Goal: Task Accomplishment & Management: Use online tool/utility

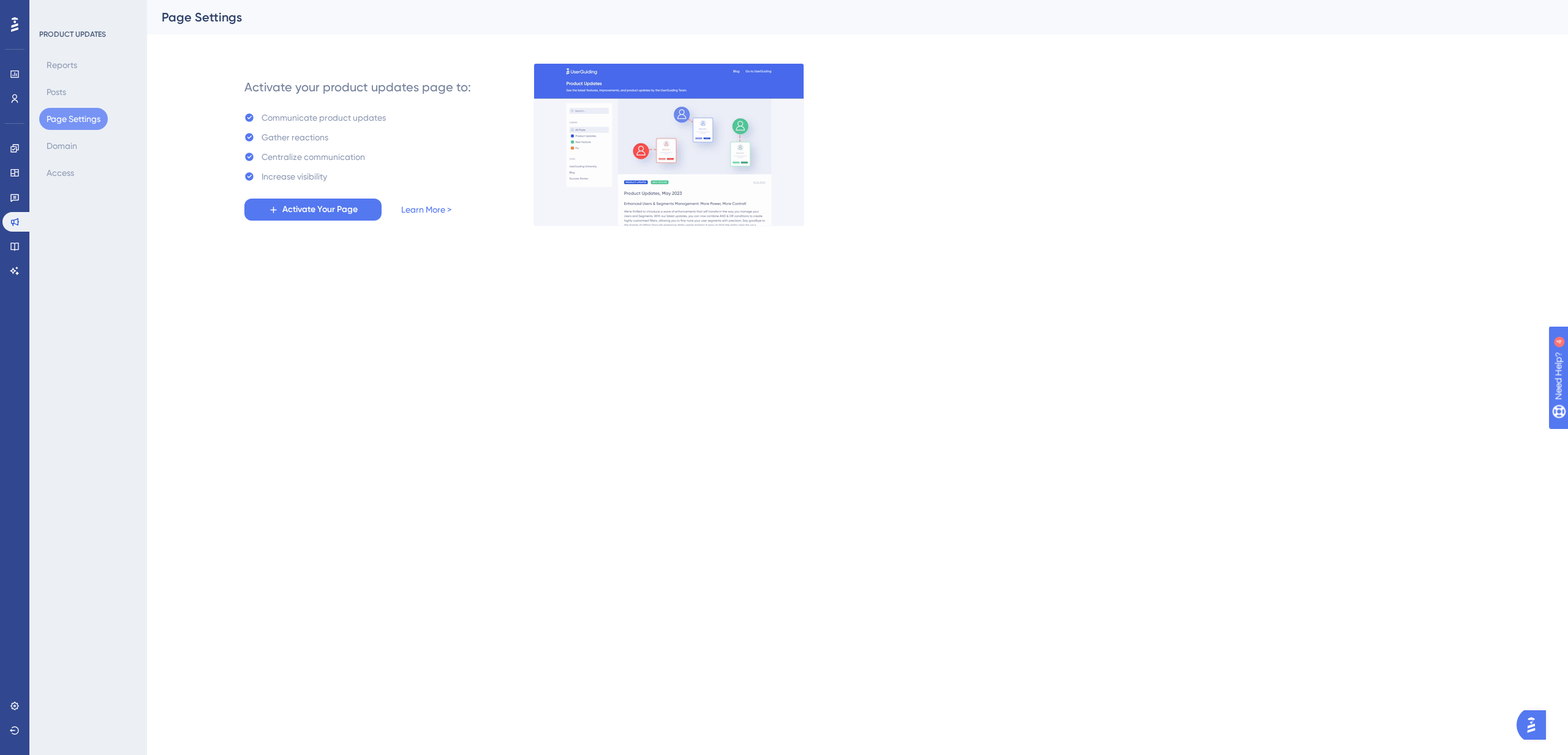
click at [135, 167] on div "Reports Posts Page Settings Domain Access" at bounding box center [88, 119] width 99 height 130
click at [16, 225] on icon at bounding box center [15, 222] width 10 height 10
click at [14, 248] on icon at bounding box center [15, 247] width 8 height 8
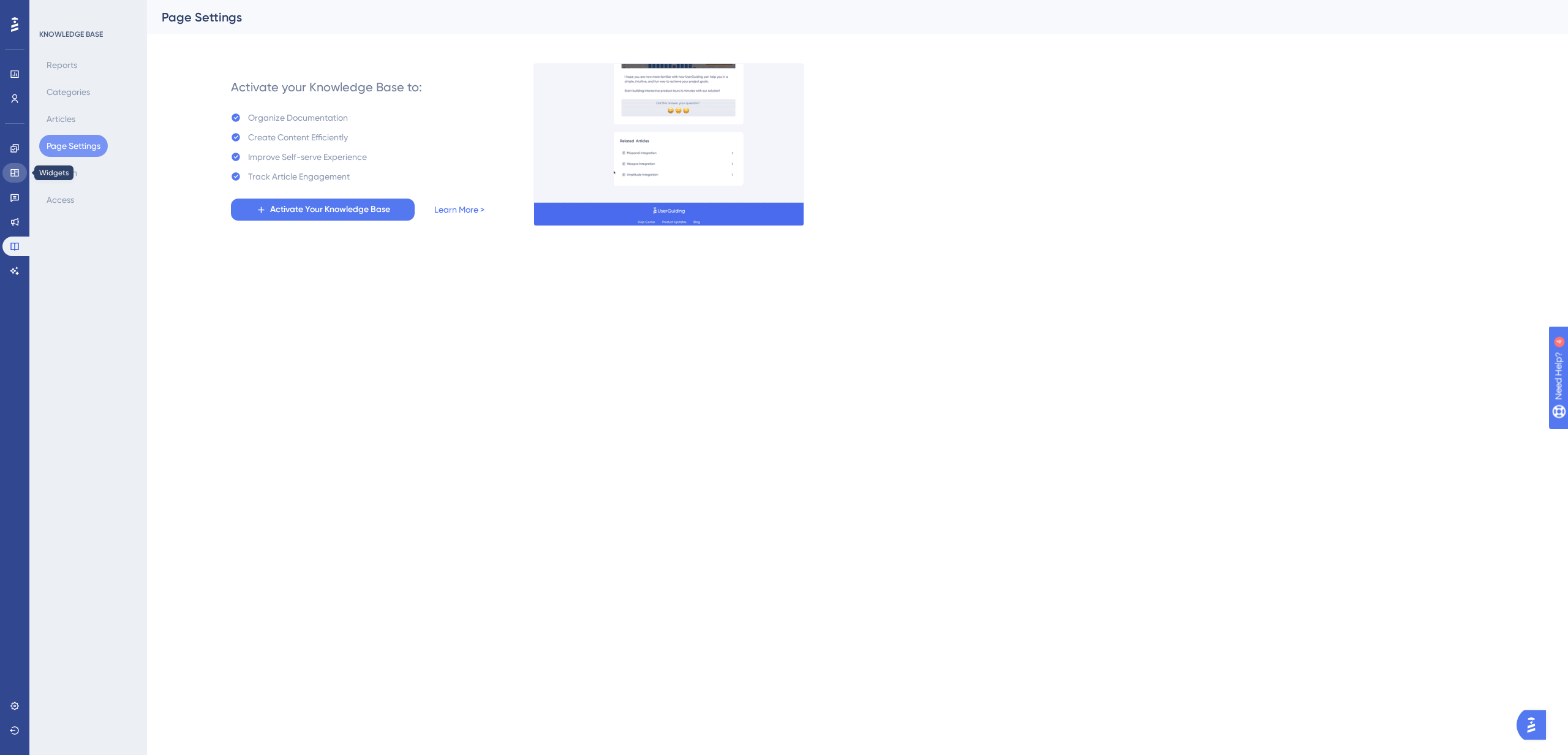
click at [18, 169] on icon at bounding box center [15, 173] width 10 height 10
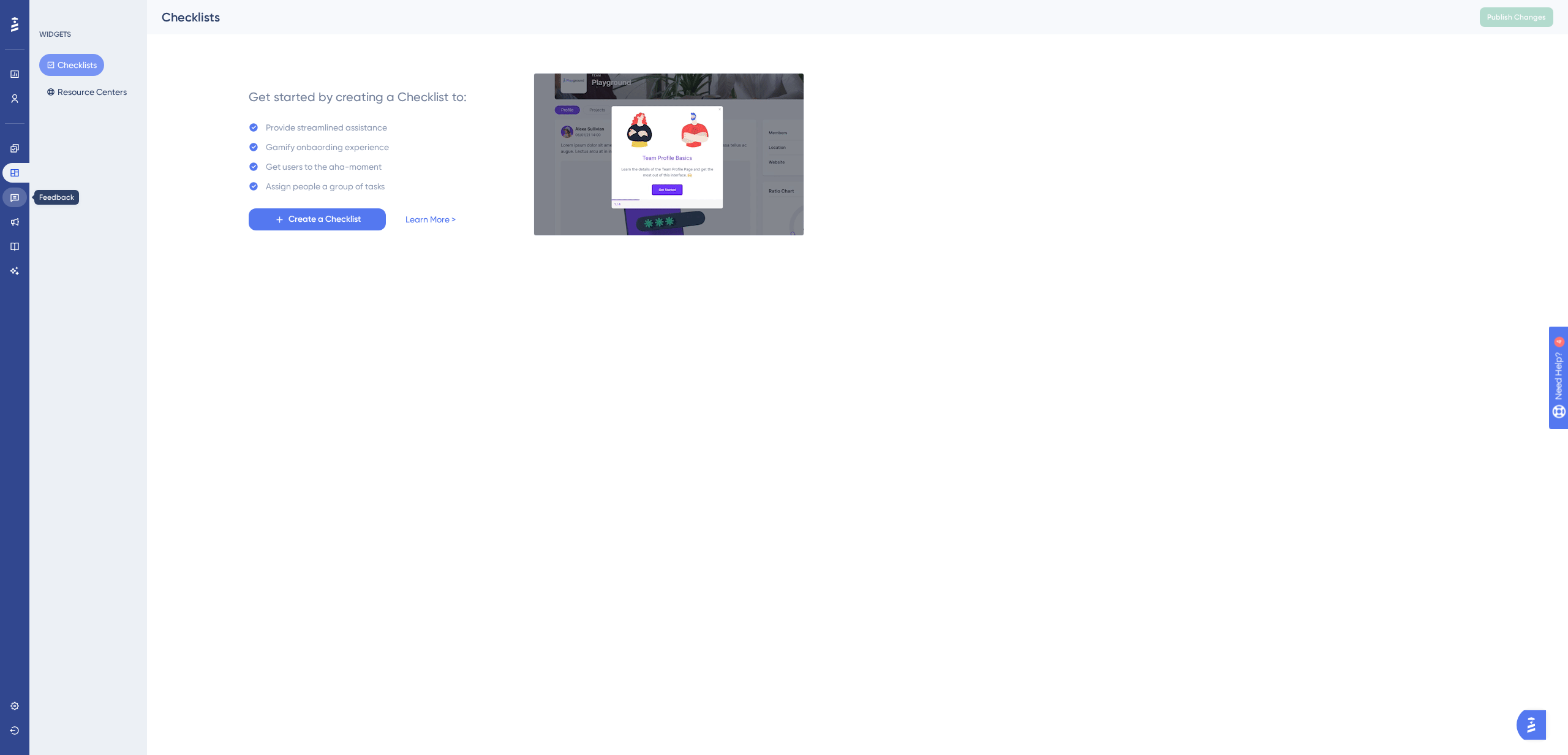
click at [22, 193] on link at bounding box center [14, 198] width 24 height 20
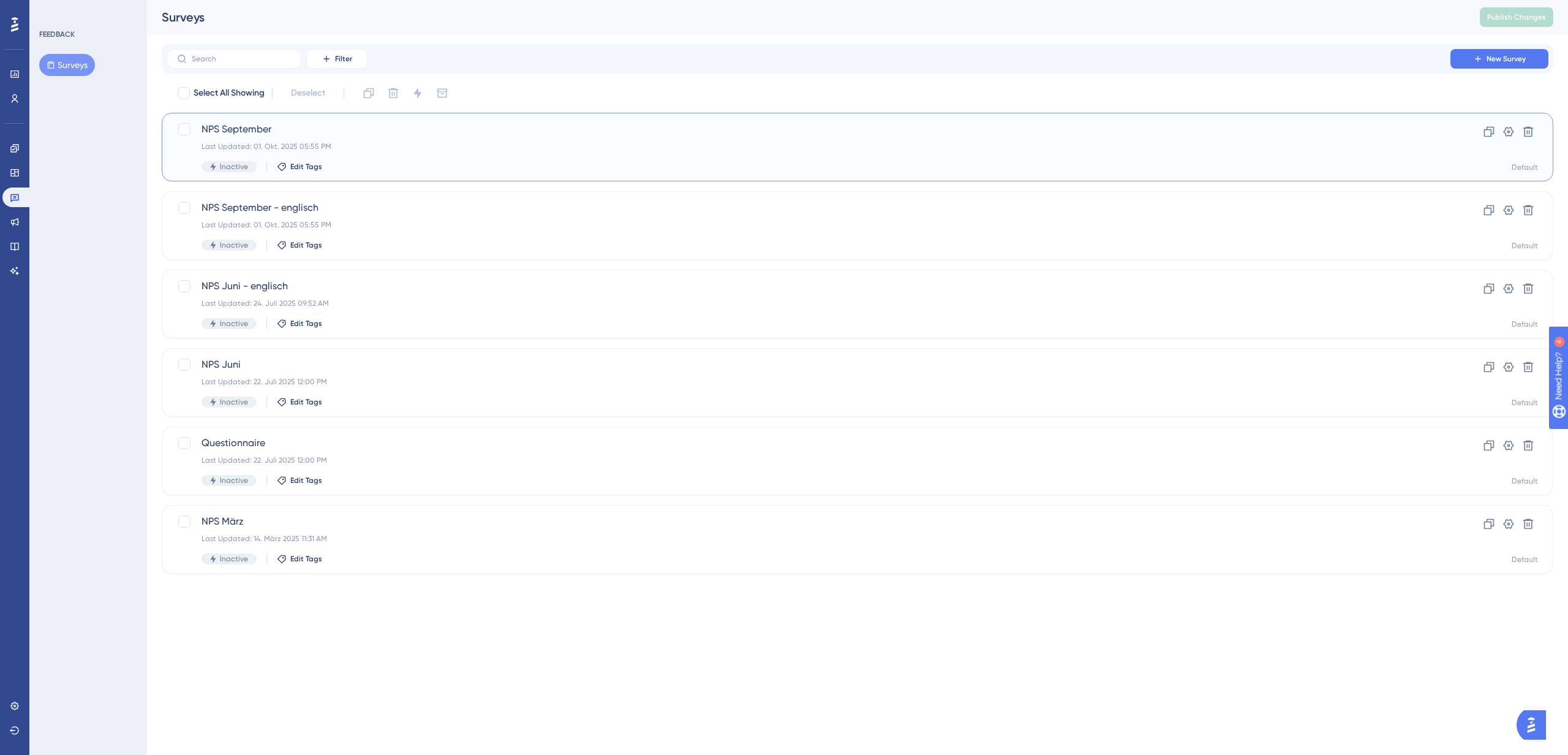
click at [250, 133] on span "NPS September" at bounding box center [809, 130] width 1214 height 15
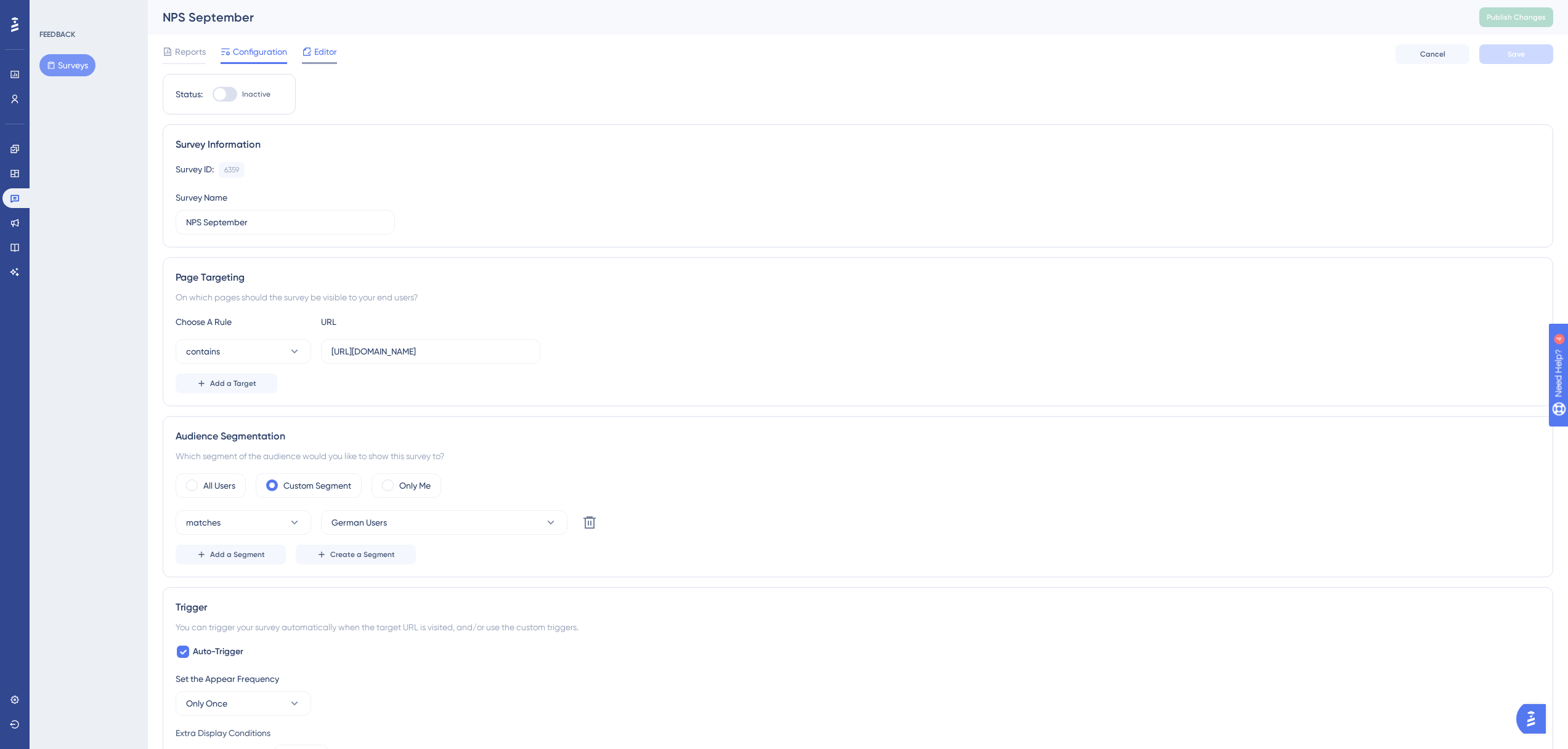
click at [313, 55] on div "Editor" at bounding box center [319, 52] width 35 height 15
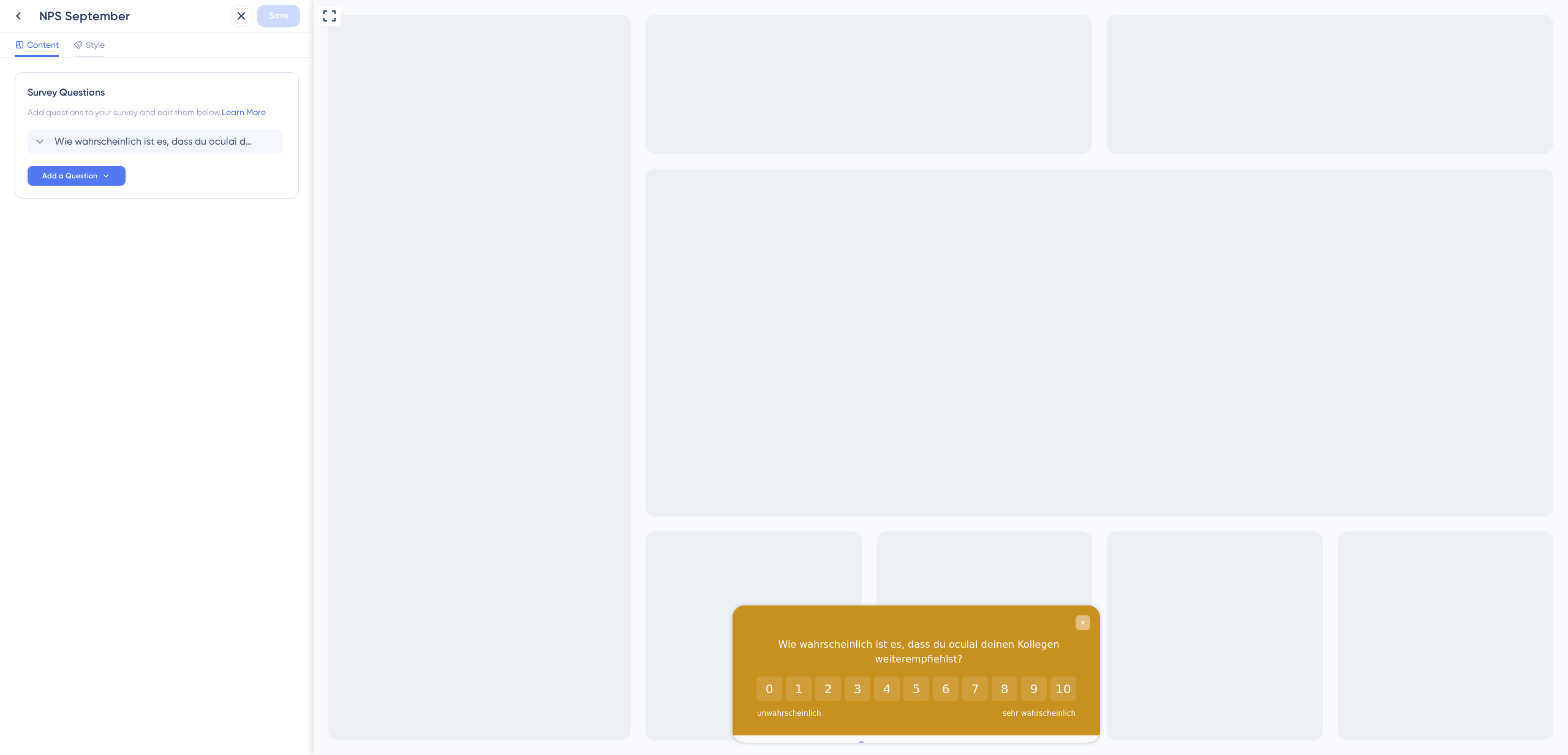
click at [1088, 624] on div "Close survey" at bounding box center [1083, 622] width 15 height 15
drag, startPoint x: 768, startPoint y: 625, endPoint x: 804, endPoint y: 612, distance: 38.3
click at [760, 608] on div "Wie wahrscheinlich ist es, dass du oculai deinen Kollegen weiterempfiehlst?" at bounding box center [916, 641] width 367 height 71
click at [1081, 616] on div "Close survey" at bounding box center [1083, 622] width 15 height 15
click at [18, 12] on icon at bounding box center [18, 16] width 15 height 15
